Goal: Information Seeking & Learning: Learn about a topic

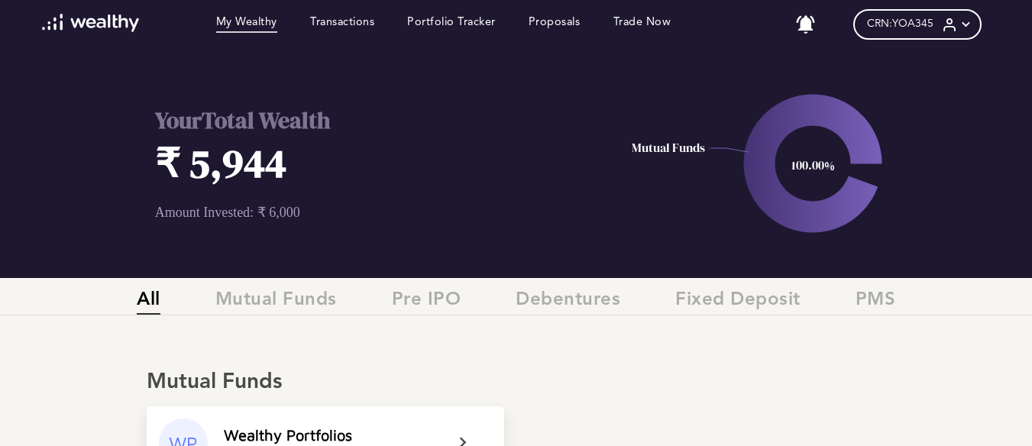
click at [122, 16] on img at bounding box center [90, 23] width 97 height 18
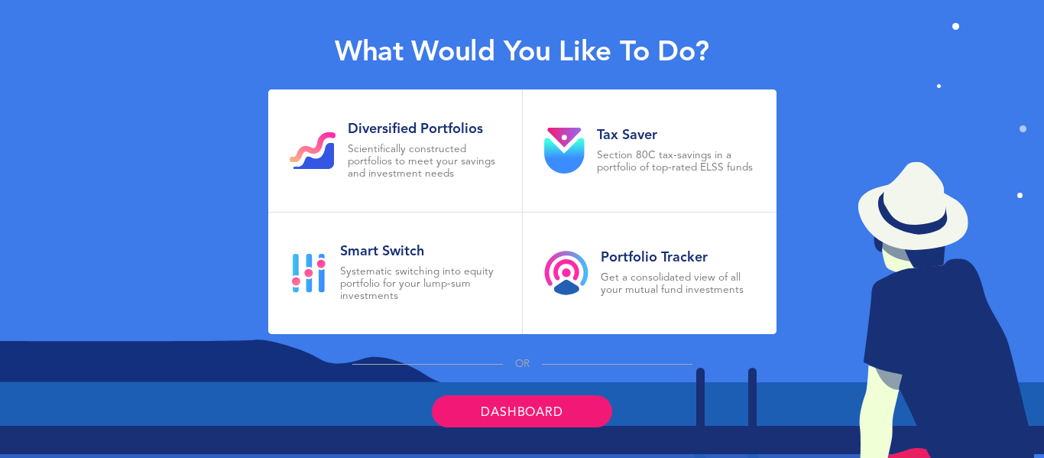
click at [585, 414] on link "Dashboard" at bounding box center [522, 411] width 180 height 32
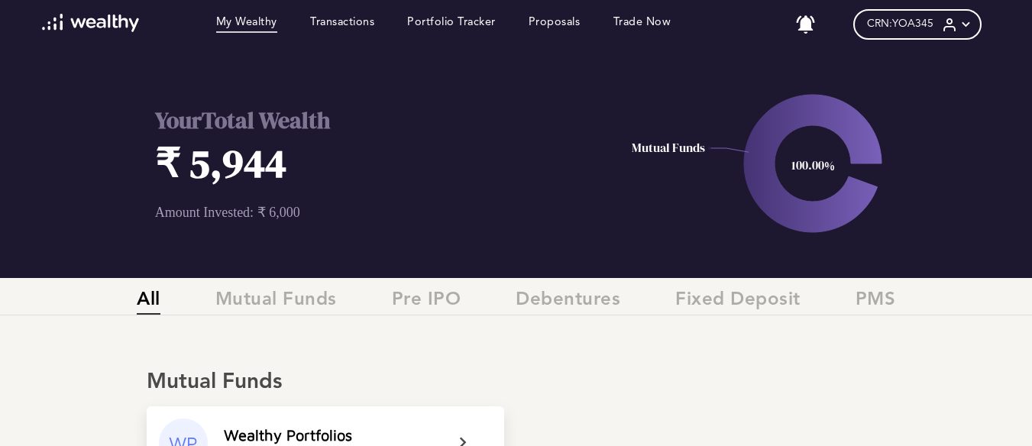
click at [340, 311] on div "All Mutual Funds Pre IPO Debentures Fixed Deposit PMS" at bounding box center [516, 303] width 1032 height 26
click at [319, 303] on span "Mutual Funds" at bounding box center [275, 302] width 121 height 25
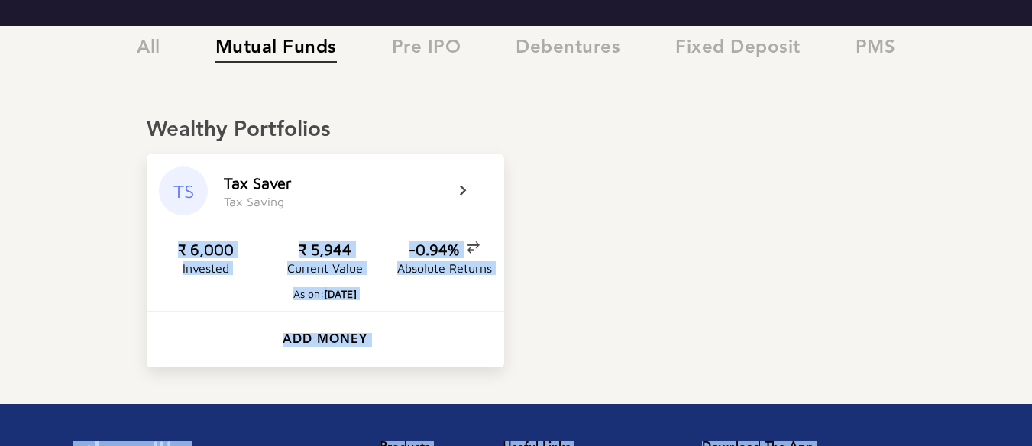
drag, startPoint x: 1031, startPoint y: 438, endPoint x: 1040, endPoint y: 440, distance: 8.7
